Goal: Find specific page/section: Find specific page/section

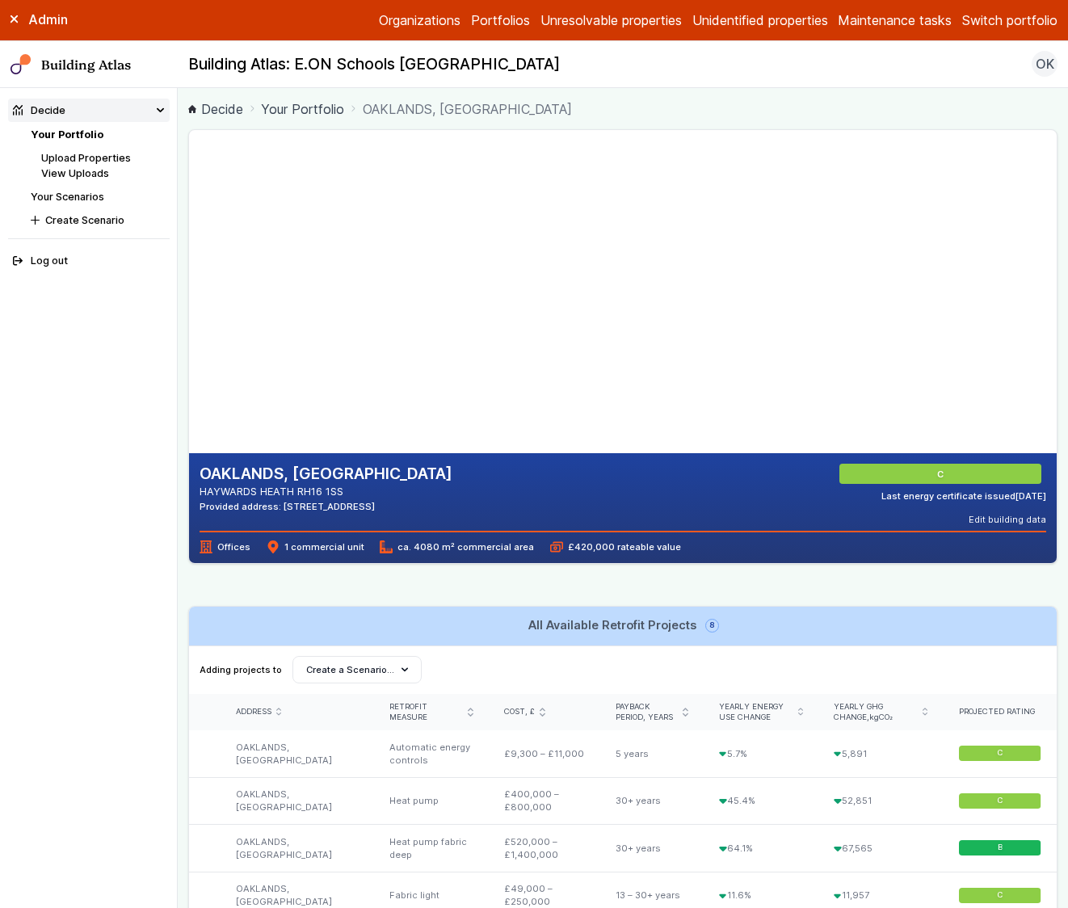
click at [998, 11] on button "Switch portfolio" at bounding box center [1010, 20] width 95 height 19
click at [0, 0] on button "[GEOGRAPHIC_DATA]" at bounding box center [0, 0] width 0 height 0
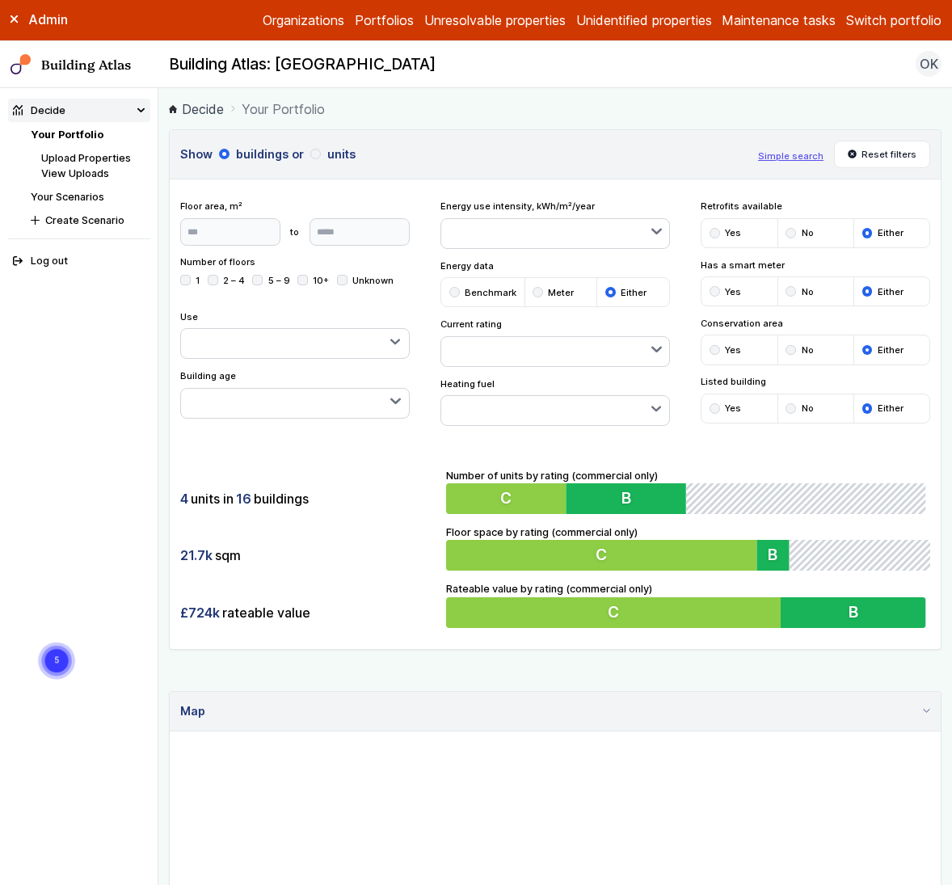
click at [358, 466] on div "4 units in 16 buildings 21.7k sqm £724k rateable value Number of units by ratin…" at bounding box center [555, 548] width 771 height 202
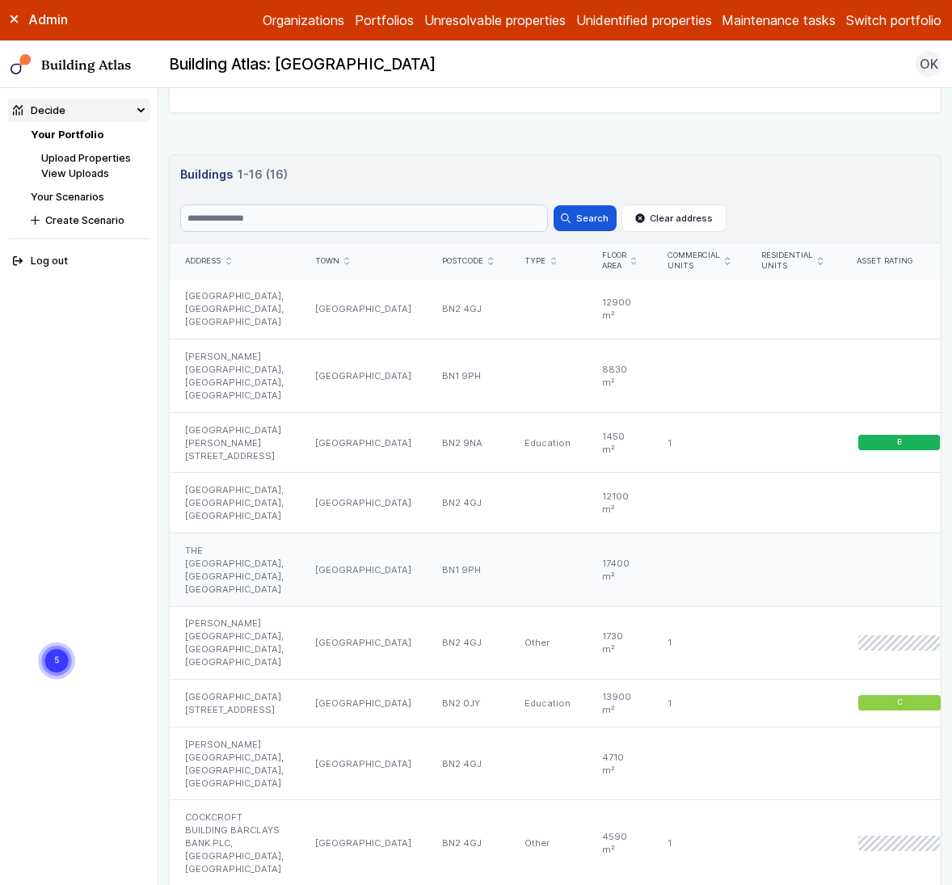
scroll to position [883, 0]
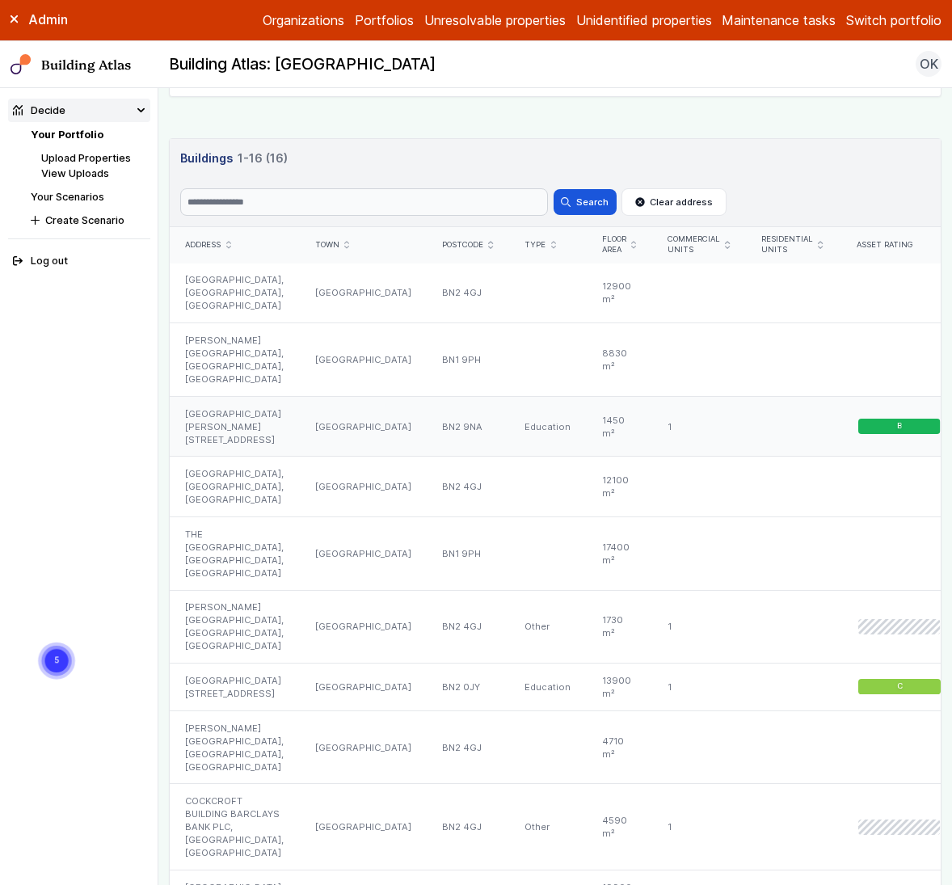
click at [278, 409] on div "ST PETERS HOUSE 16-18, RICHMOND PLACE" at bounding box center [234, 426] width 129 height 61
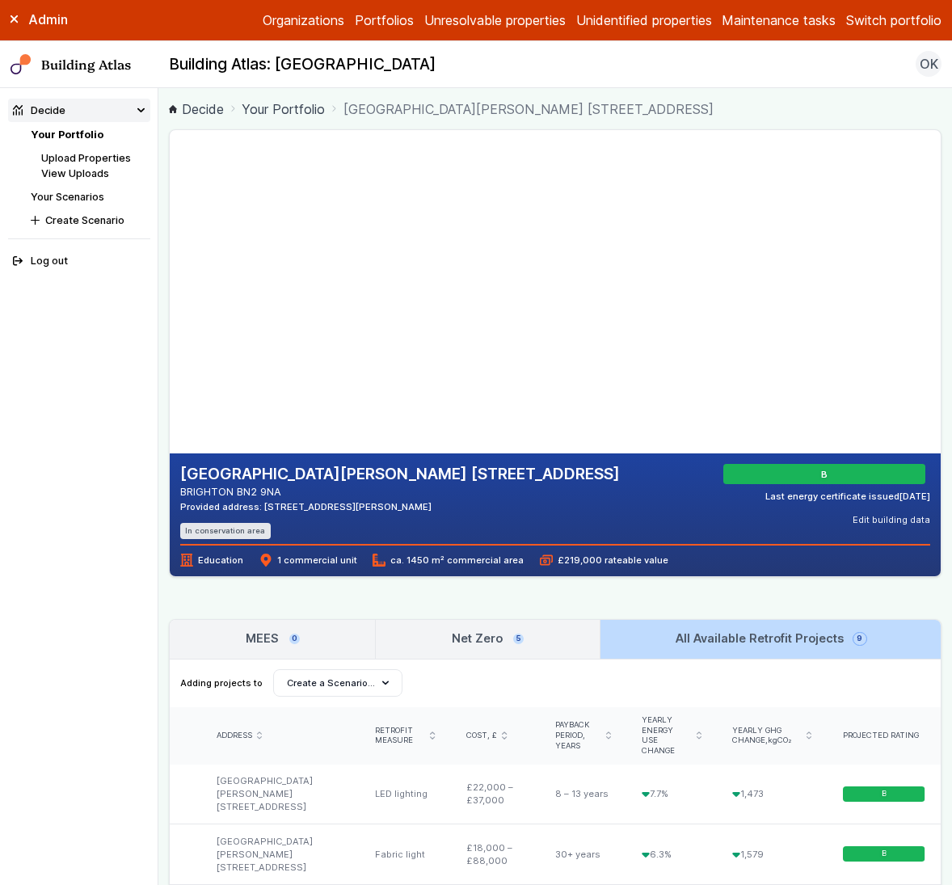
drag, startPoint x: 415, startPoint y: 351, endPoint x: 391, endPoint y: 340, distance: 25.7
click at [170, 340] on gmp-map-3d at bounding box center [170, 291] width 0 height 323
drag, startPoint x: 377, startPoint y: 345, endPoint x: 331, endPoint y: 331, distance: 48.8
click at [170, 317] on gmp-map-3d at bounding box center [170, 291] width 0 height 323
drag, startPoint x: 477, startPoint y: 352, endPoint x: 508, endPoint y: 302, distance: 58.8
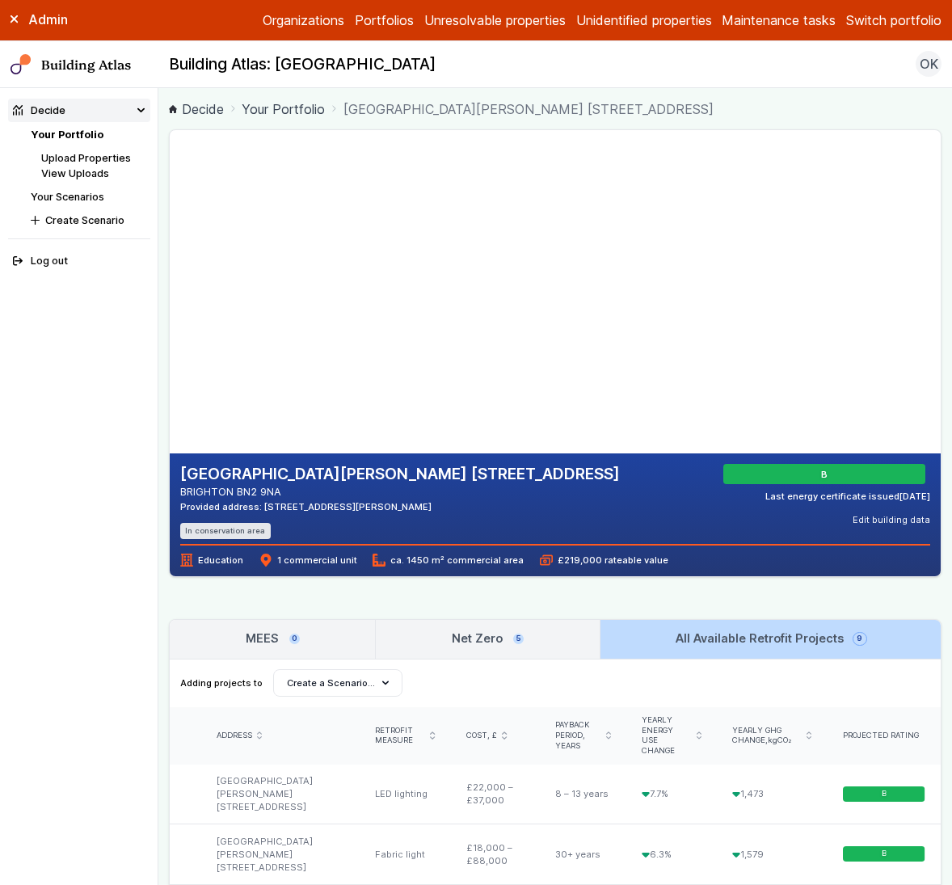
click at [170, 302] on gmp-map-3d at bounding box center [170, 291] width 0 height 323
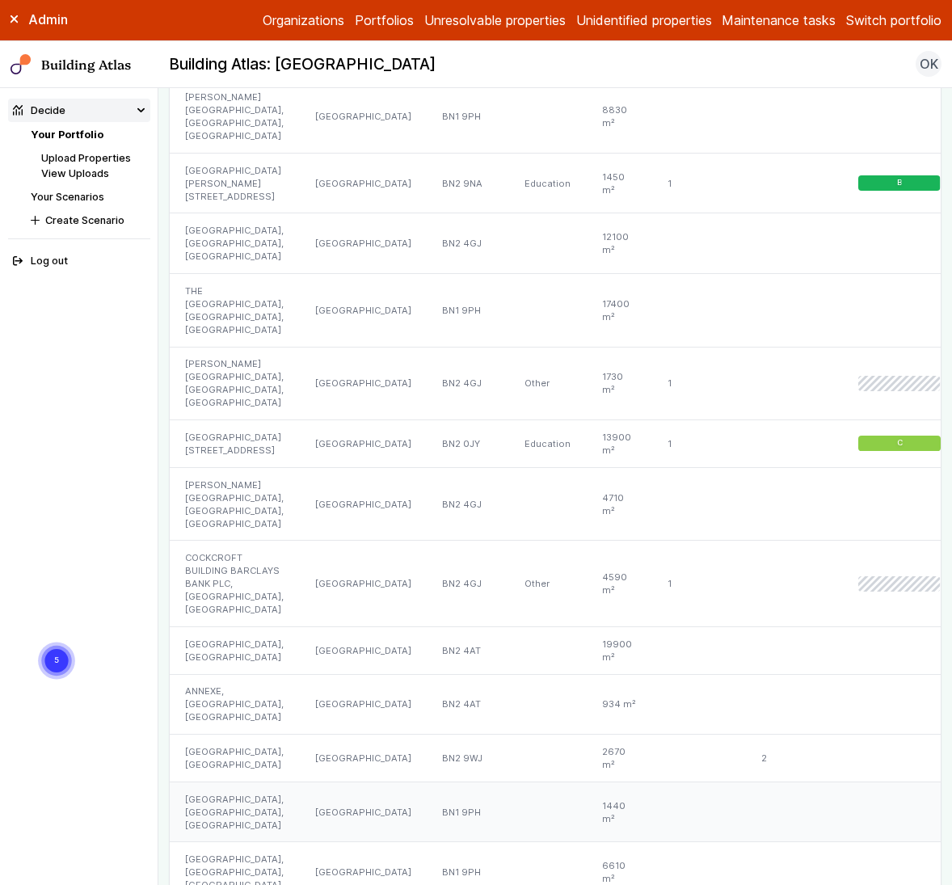
scroll to position [916, 0]
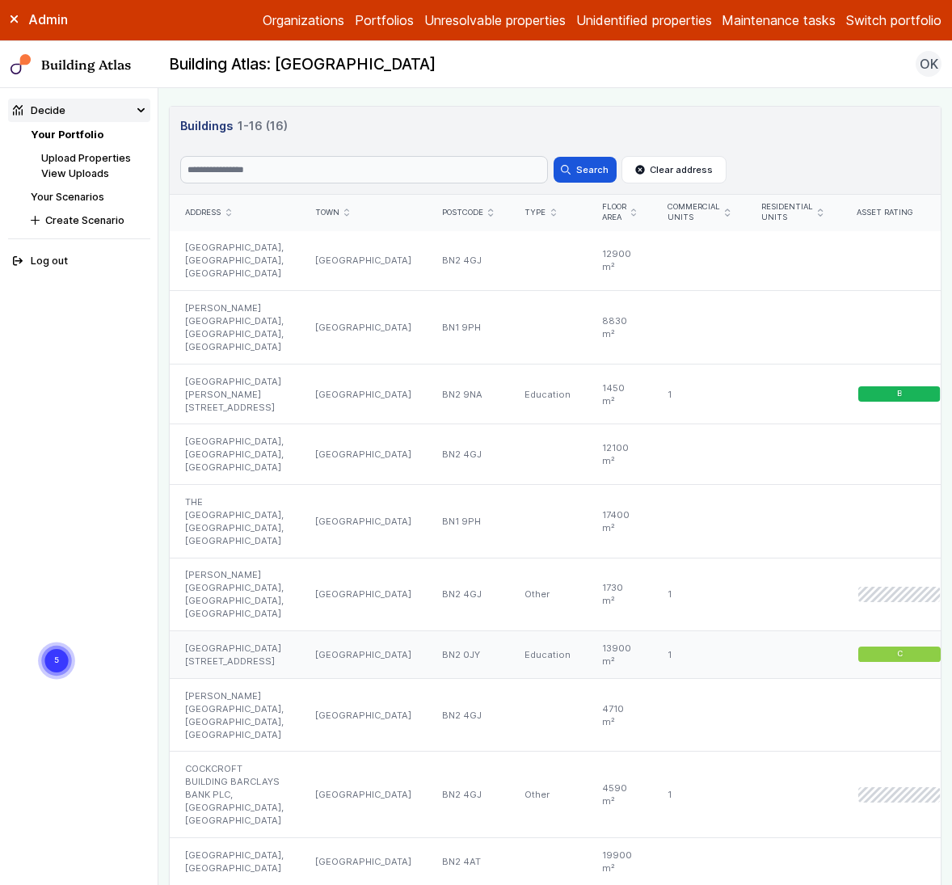
click at [234, 631] on div "UNIVERSITY OF BRIGHTON 58-67, GRAND PARADE" at bounding box center [234, 655] width 129 height 48
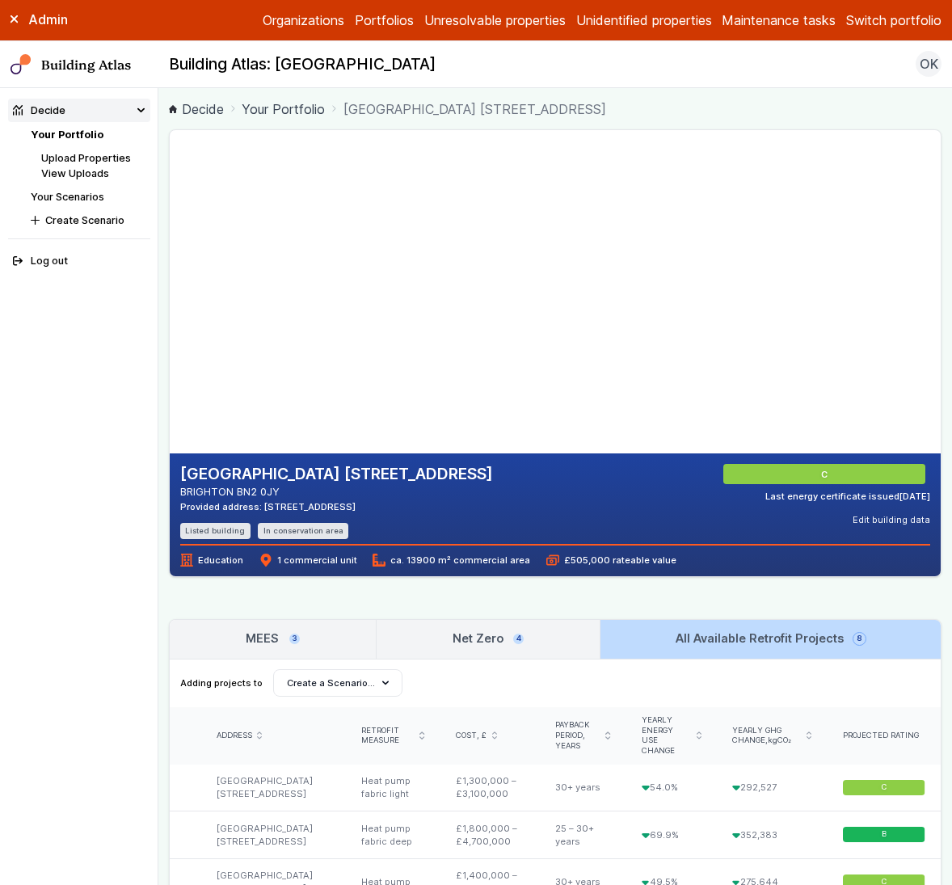
drag, startPoint x: 255, startPoint y: 352, endPoint x: 222, endPoint y: 337, distance: 36.2
click at [170, 337] on gmp-map-3d at bounding box center [170, 291] width 0 height 323
drag, startPoint x: 407, startPoint y: 370, endPoint x: 335, endPoint y: 316, distance: 90.0
click at [170, 316] on gmp-map-3d at bounding box center [170, 291] width 0 height 323
drag, startPoint x: 397, startPoint y: 375, endPoint x: 359, endPoint y: 419, distance: 58.5
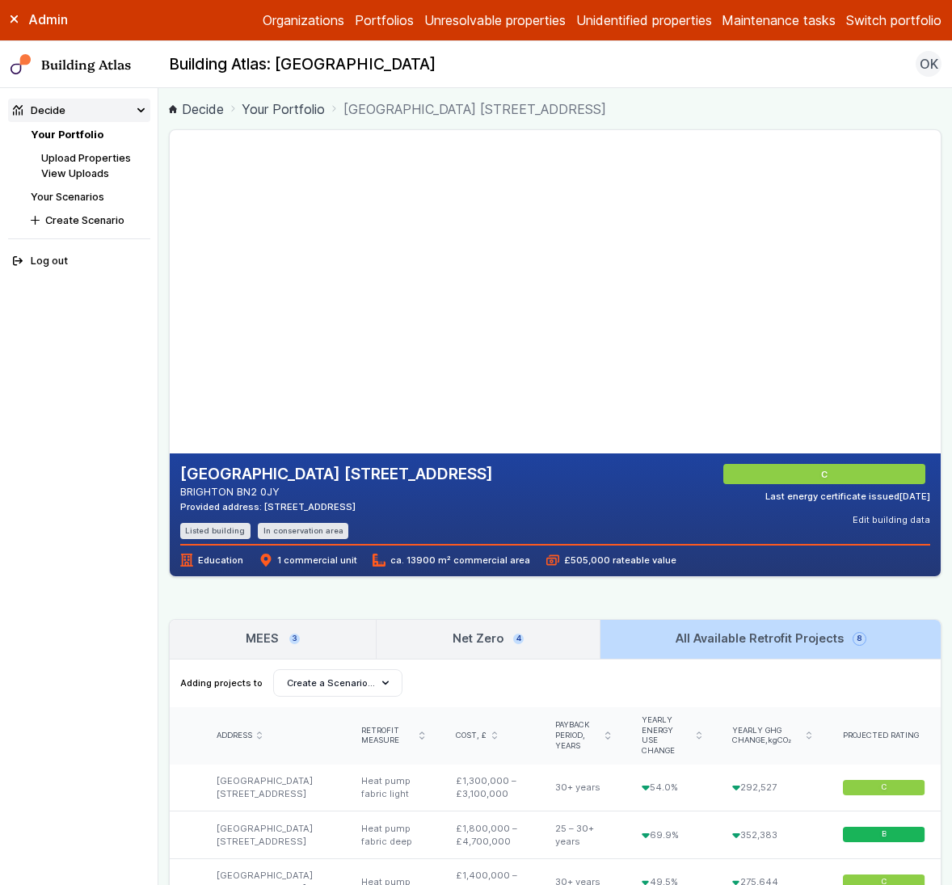
click at [170, 419] on gmp-map-3d at bounding box center [170, 291] width 0 height 323
drag, startPoint x: 401, startPoint y: 339, endPoint x: 407, endPoint y: 367, distance: 29.0
click at [170, 367] on gmp-map-3d at bounding box center [170, 291] width 0 height 323
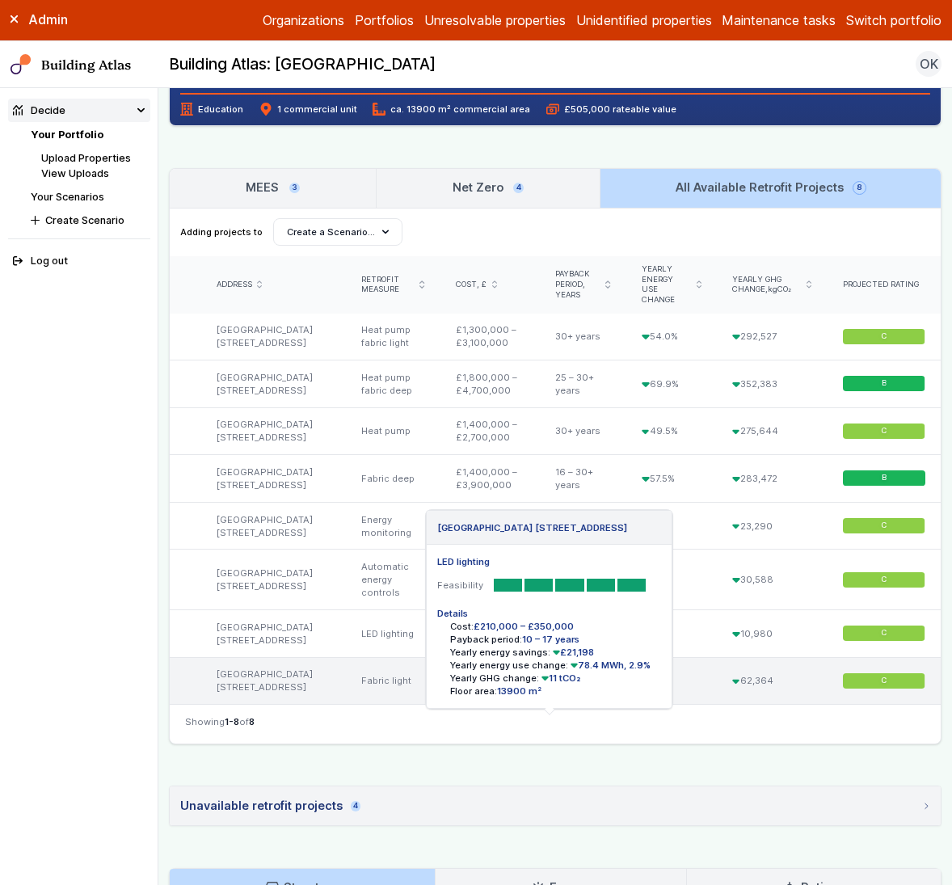
scroll to position [451, 0]
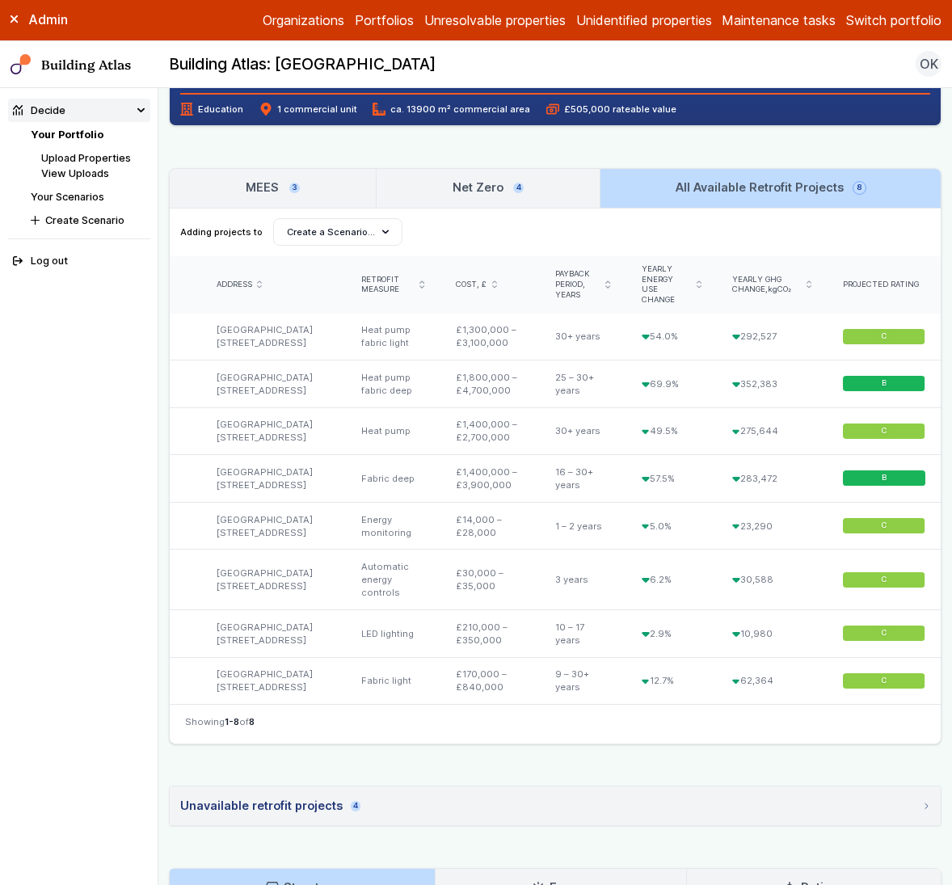
click at [518, 180] on h3 "Net Zero 4" at bounding box center [488, 188] width 71 height 18
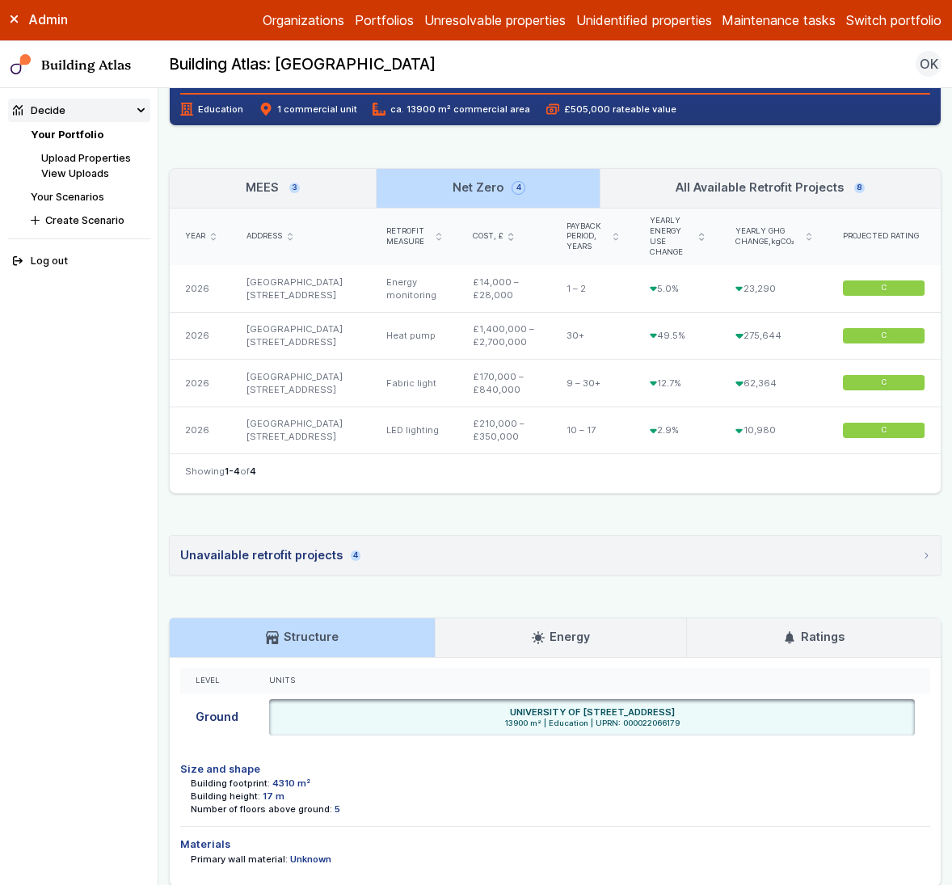
click at [728, 183] on h3 "All Available Retrofit Projects 8" at bounding box center [770, 188] width 189 height 18
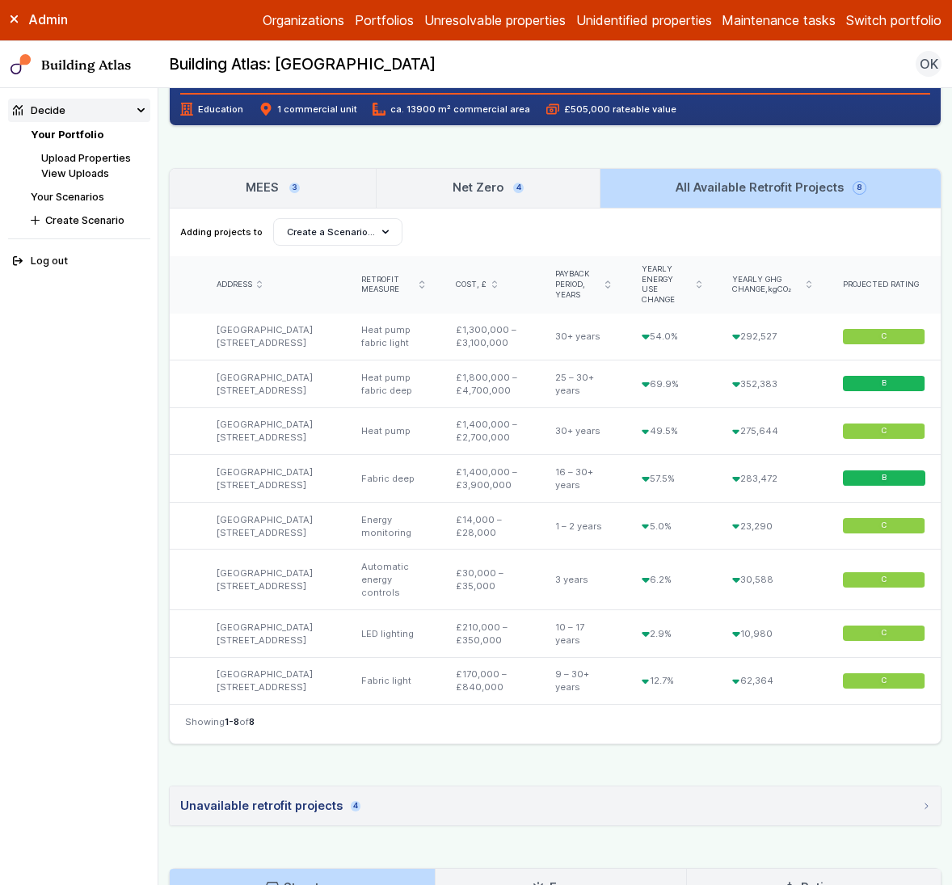
click at [466, 190] on h3 "Net Zero 4" at bounding box center [488, 188] width 71 height 18
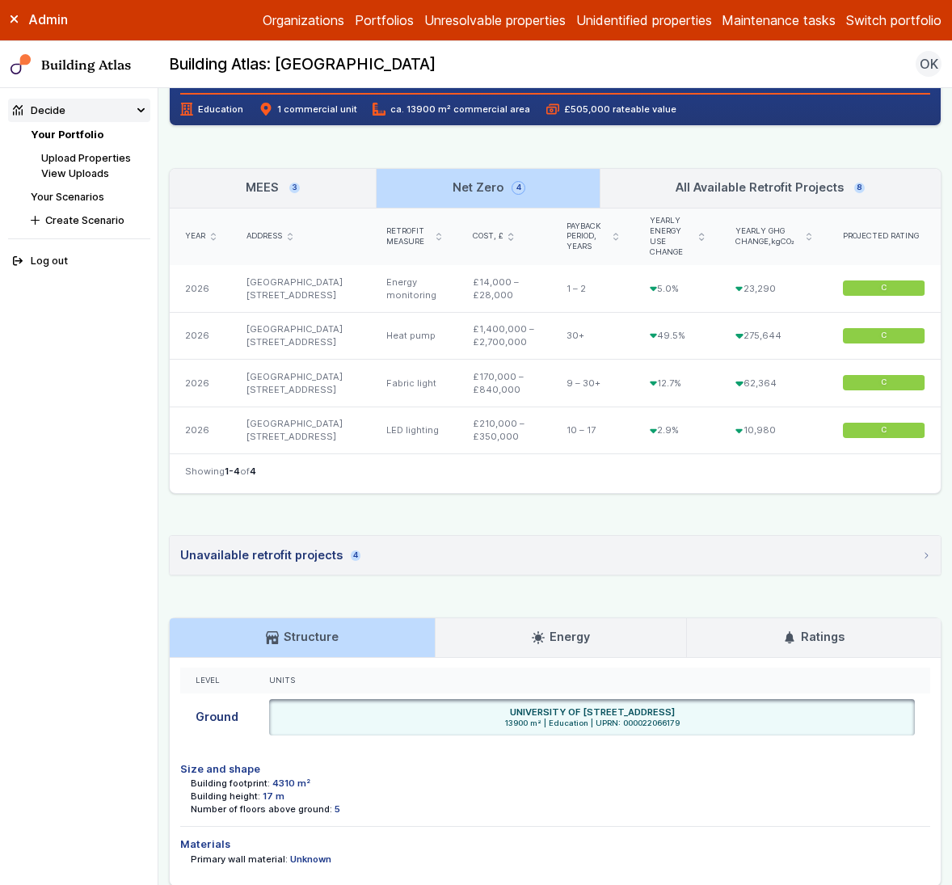
click at [293, 194] on h3 "MEES 3" at bounding box center [273, 188] width 54 height 18
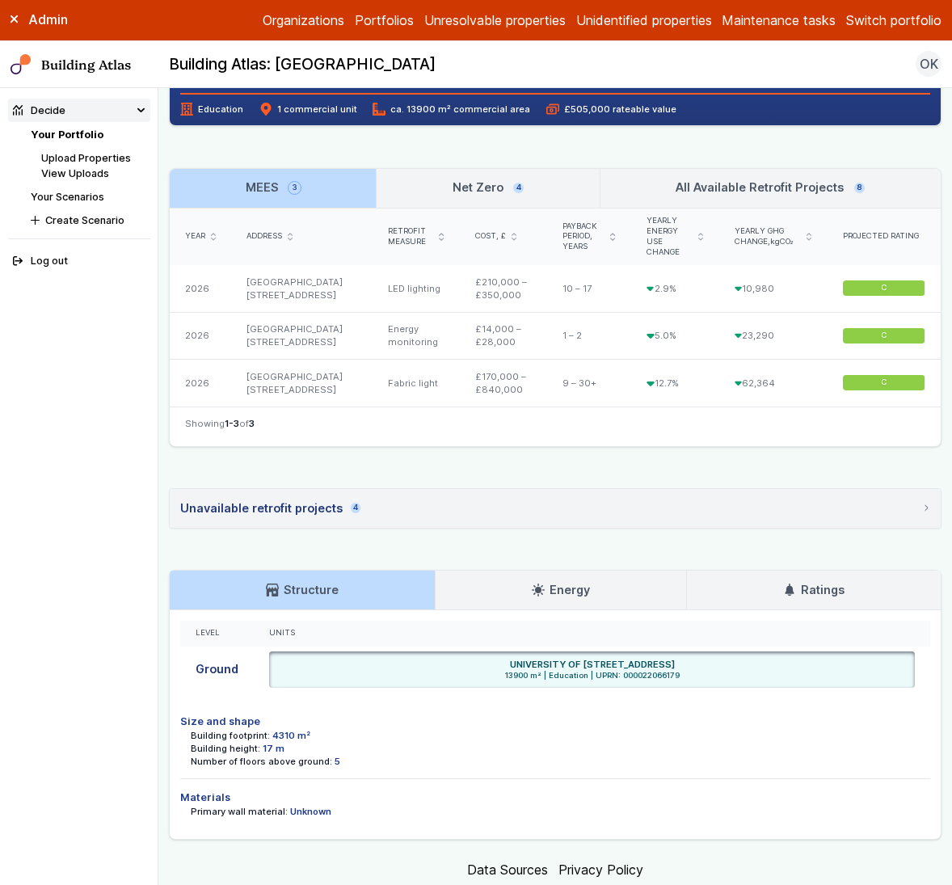
click at [688, 180] on h3 "All Available Retrofit Projects 8" at bounding box center [770, 188] width 189 height 18
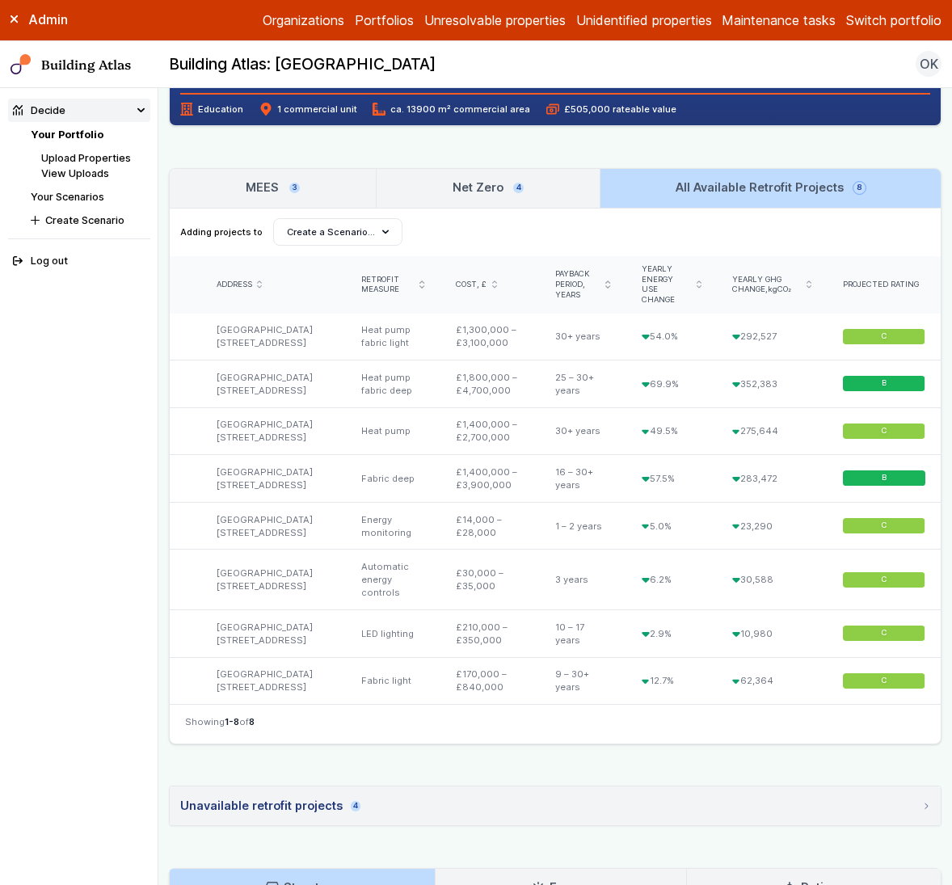
scroll to position [0, 0]
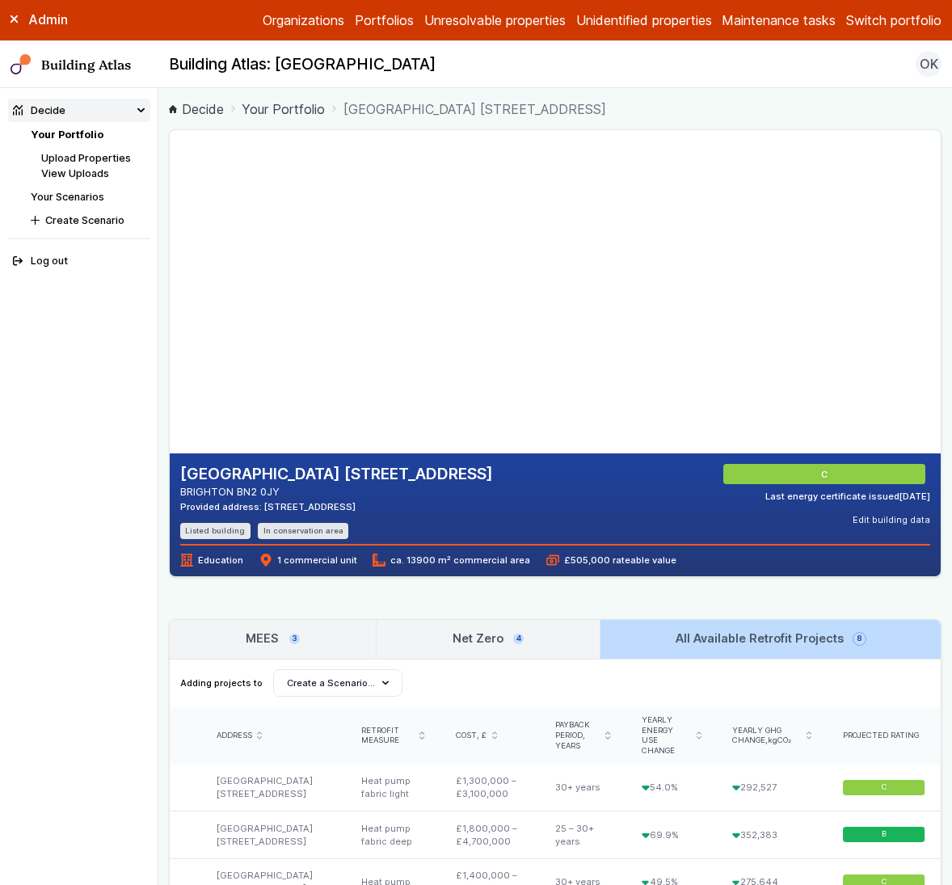
click at [543, 598] on div "UNIVERSITY OF BRIGHTON 58-67, GRAND PARADE BRIGHTON BN2 0JY Provided address: G…" at bounding box center [555, 858] width 773 height 1459
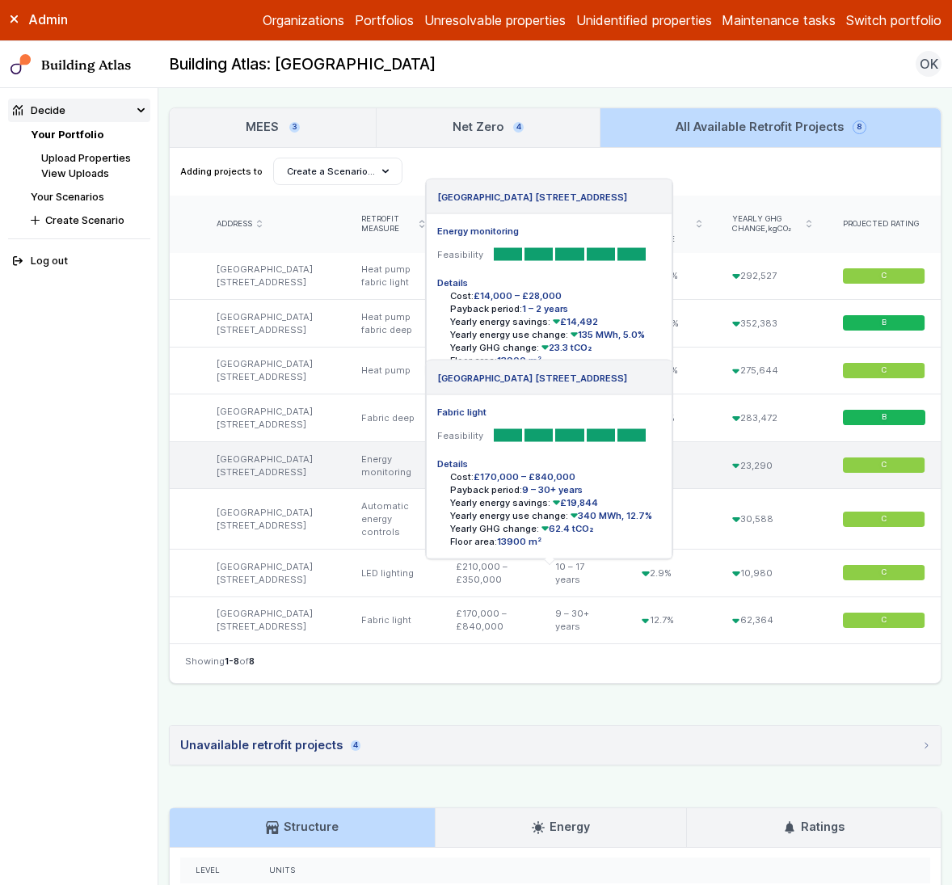
scroll to position [652, 0]
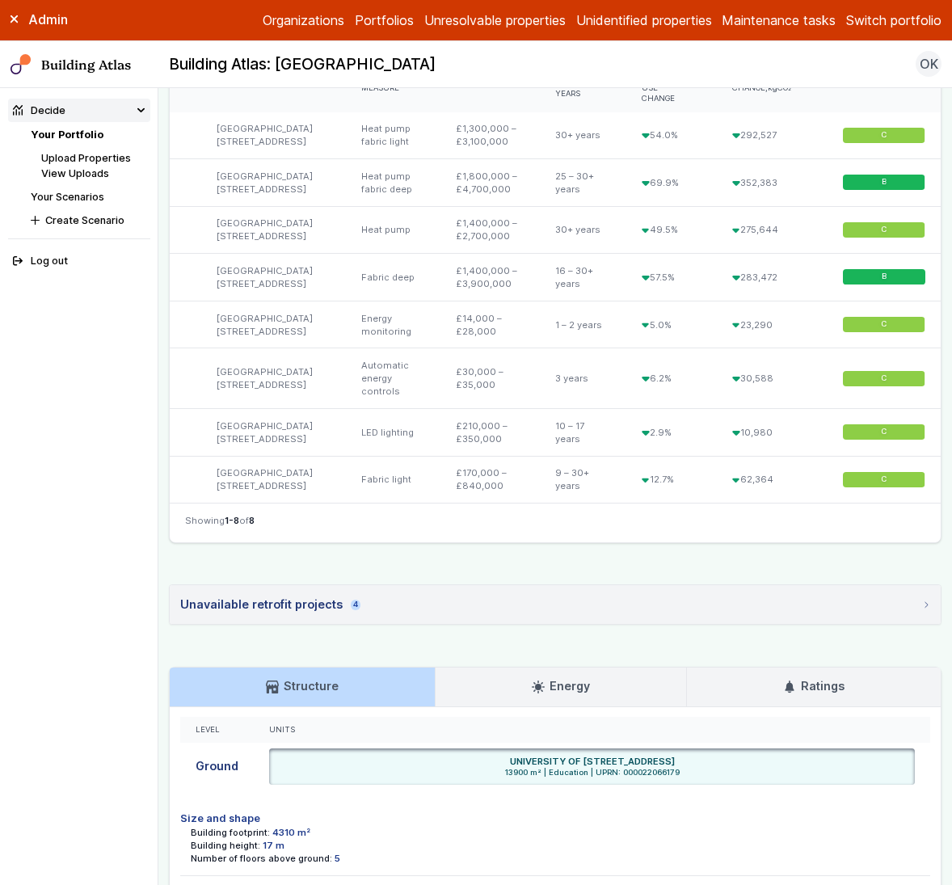
click at [375, 624] on summary "Unavailable retrofit projects 4" at bounding box center [555, 604] width 771 height 39
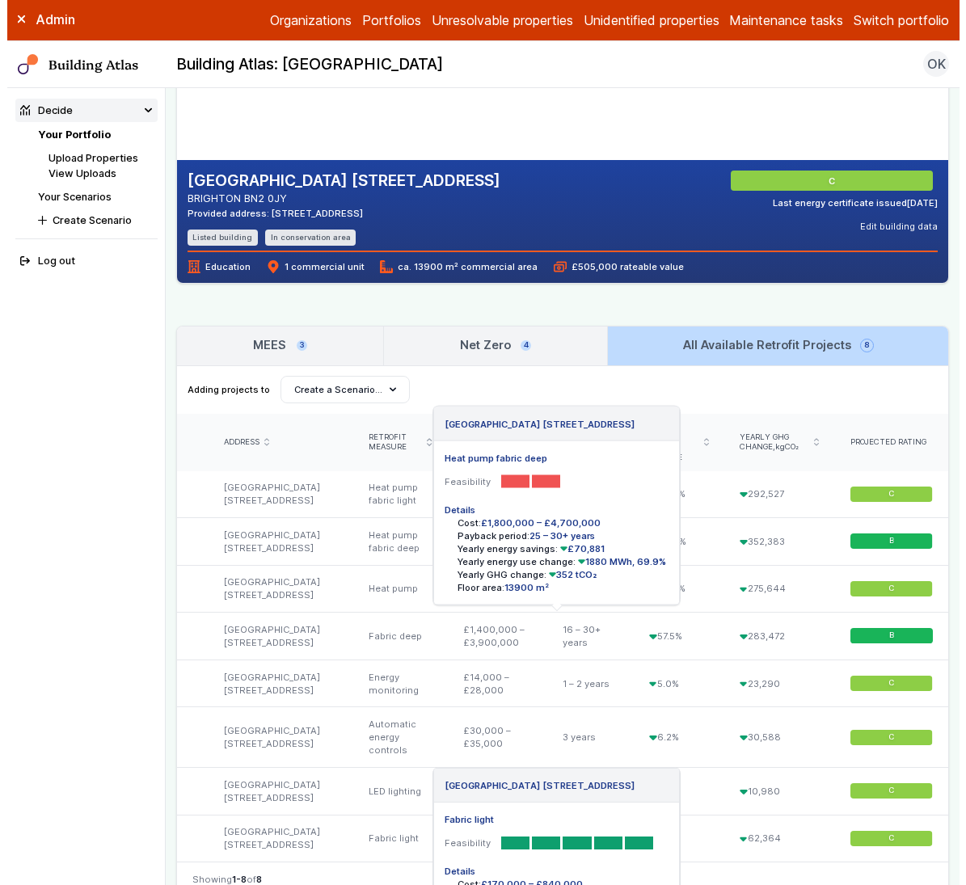
scroll to position [200, 0]
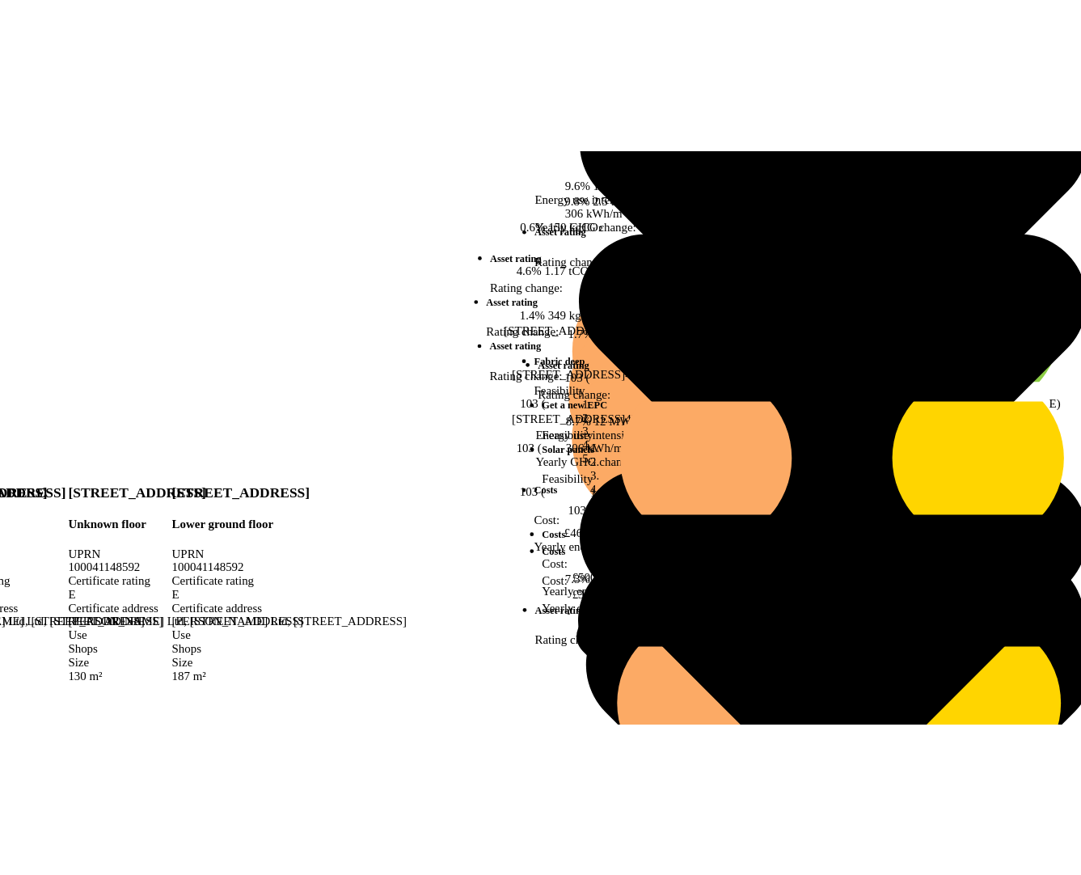
scroll to position [389, 0]
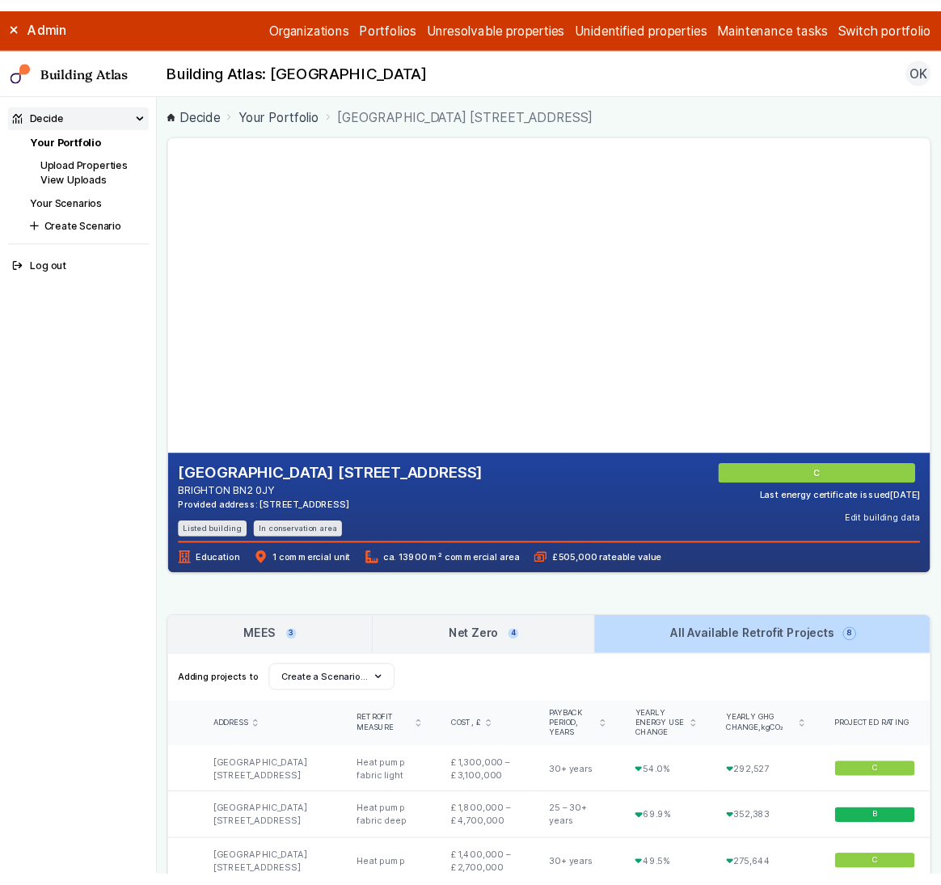
scroll to position [200, 0]
